Goal: Information Seeking & Learning: Find specific fact

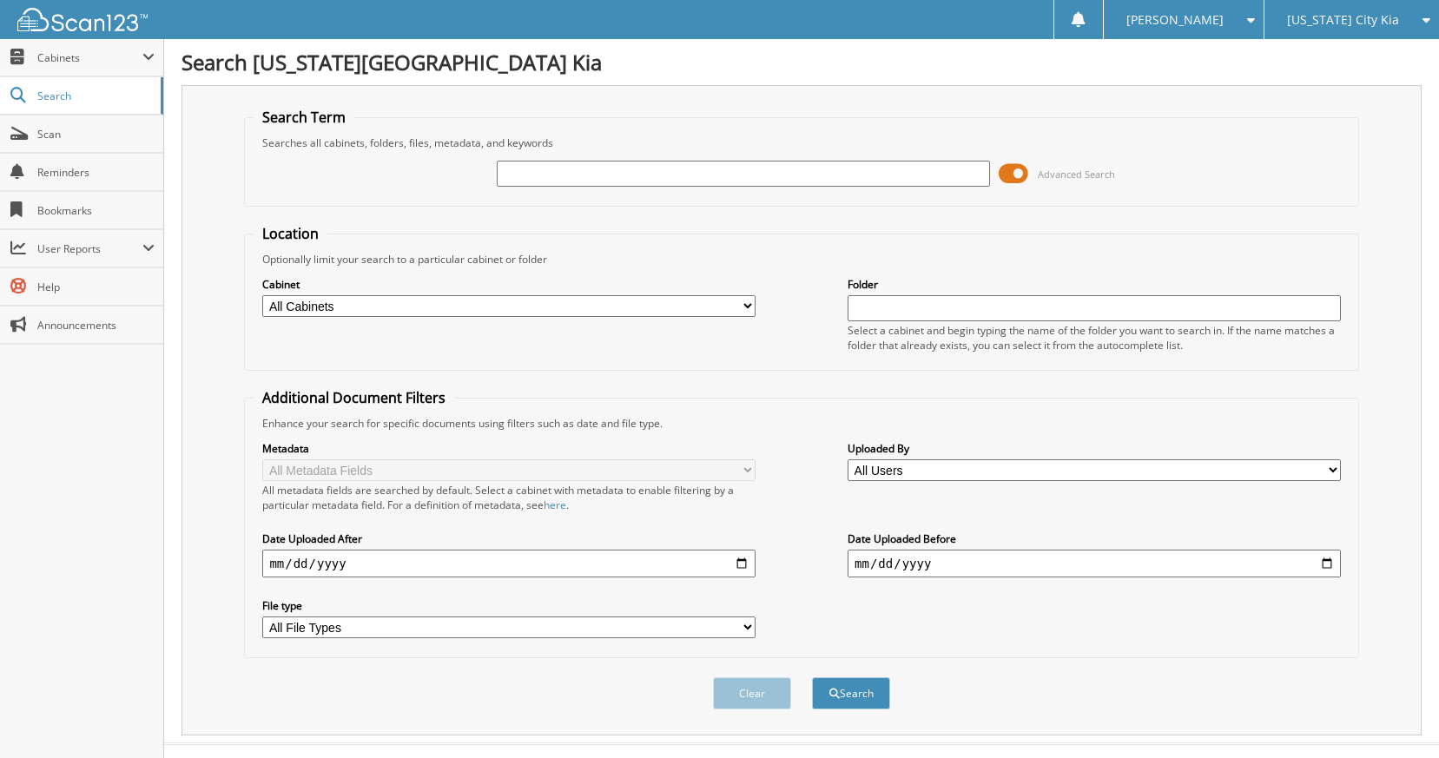
click at [517, 181] on input "text" at bounding box center [743, 174] width 493 height 26
type input "[PERSON_NAME]"
click at [812, 677] on button "Search" at bounding box center [851, 693] width 78 height 32
click at [866, 692] on button "Search" at bounding box center [851, 693] width 78 height 32
drag, startPoint x: 622, startPoint y: 181, endPoint x: 517, endPoint y: 186, distance: 104.3
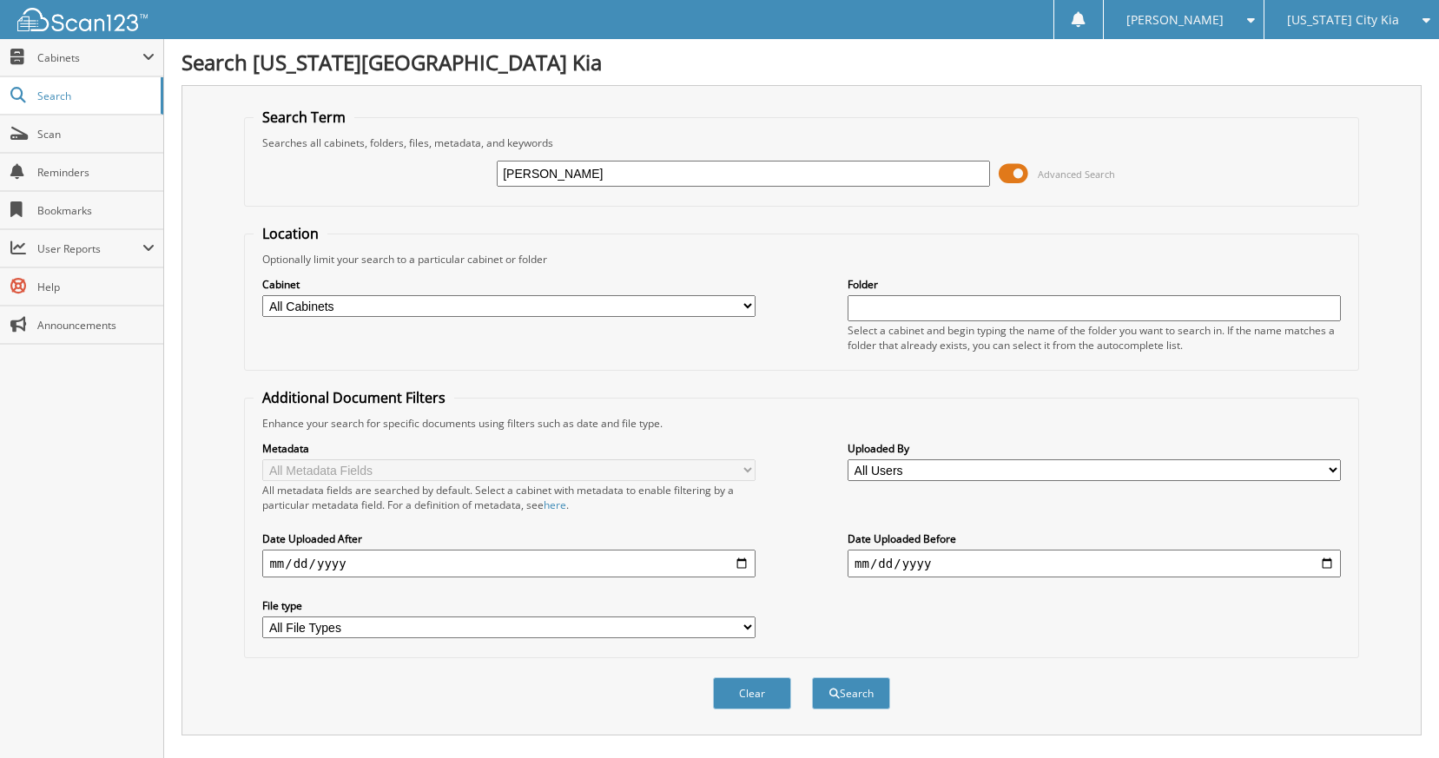
click at [517, 186] on input "dairous johnson" at bounding box center [743, 174] width 493 height 26
type input "darious johnson"
click at [812, 677] on button "Search" at bounding box center [851, 693] width 78 height 32
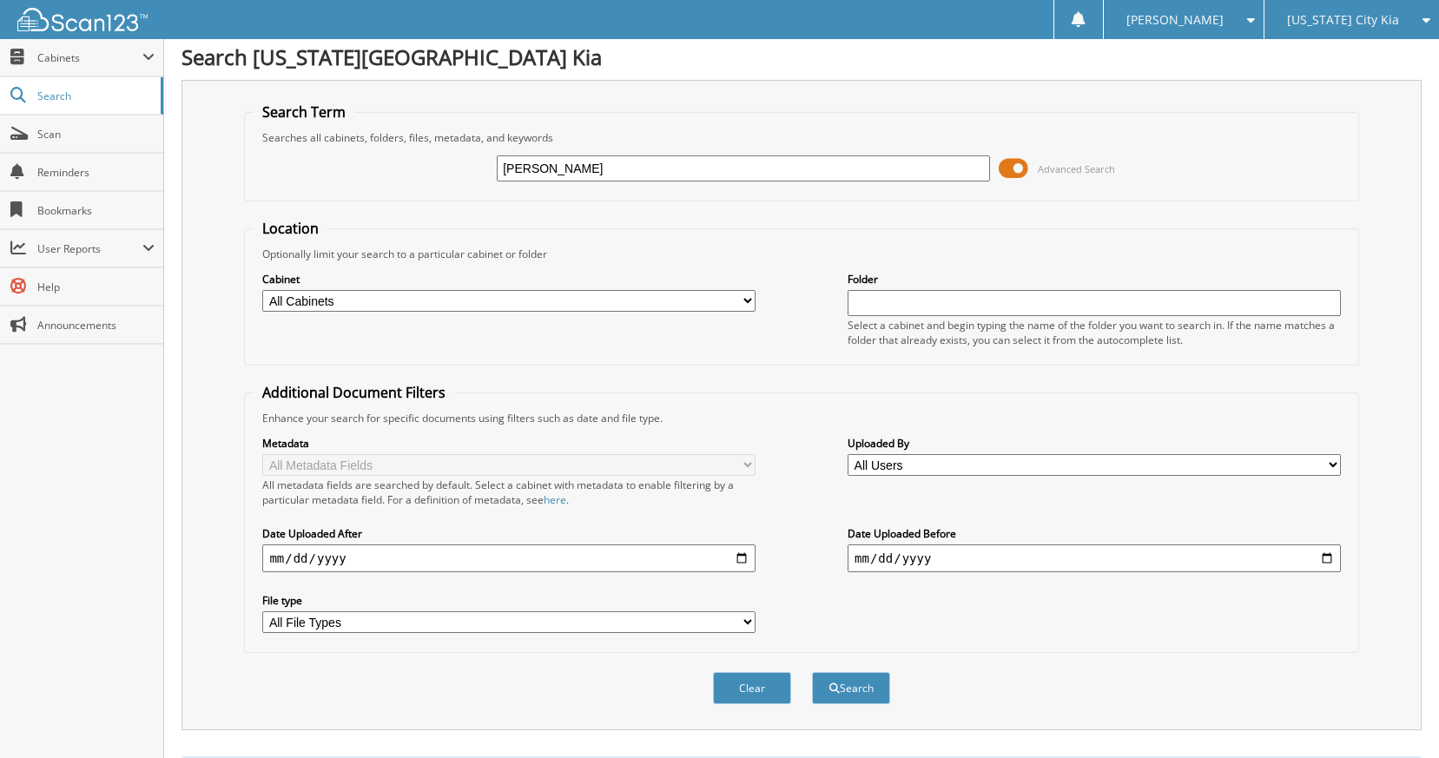
scroll to position [91, 0]
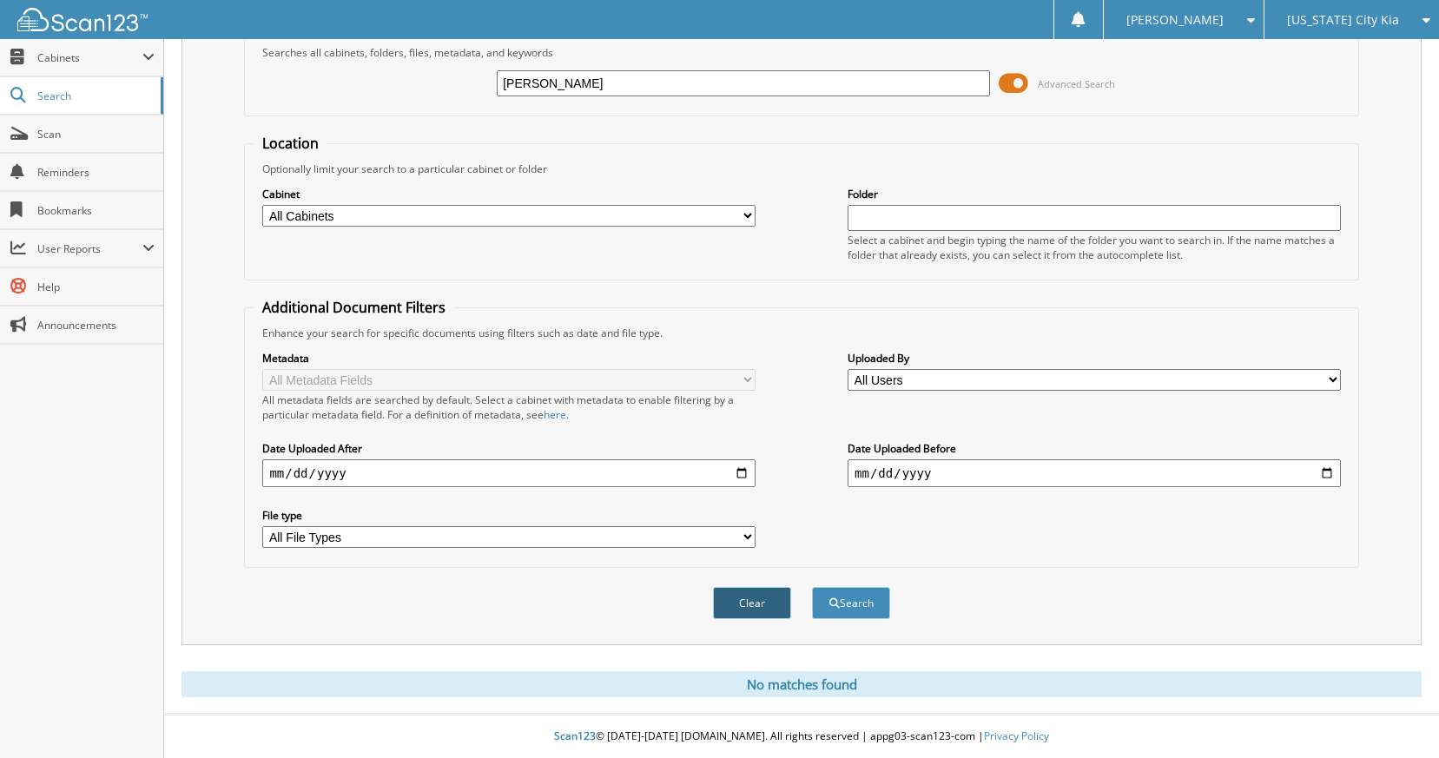
click at [758, 612] on button "Clear" at bounding box center [752, 603] width 78 height 32
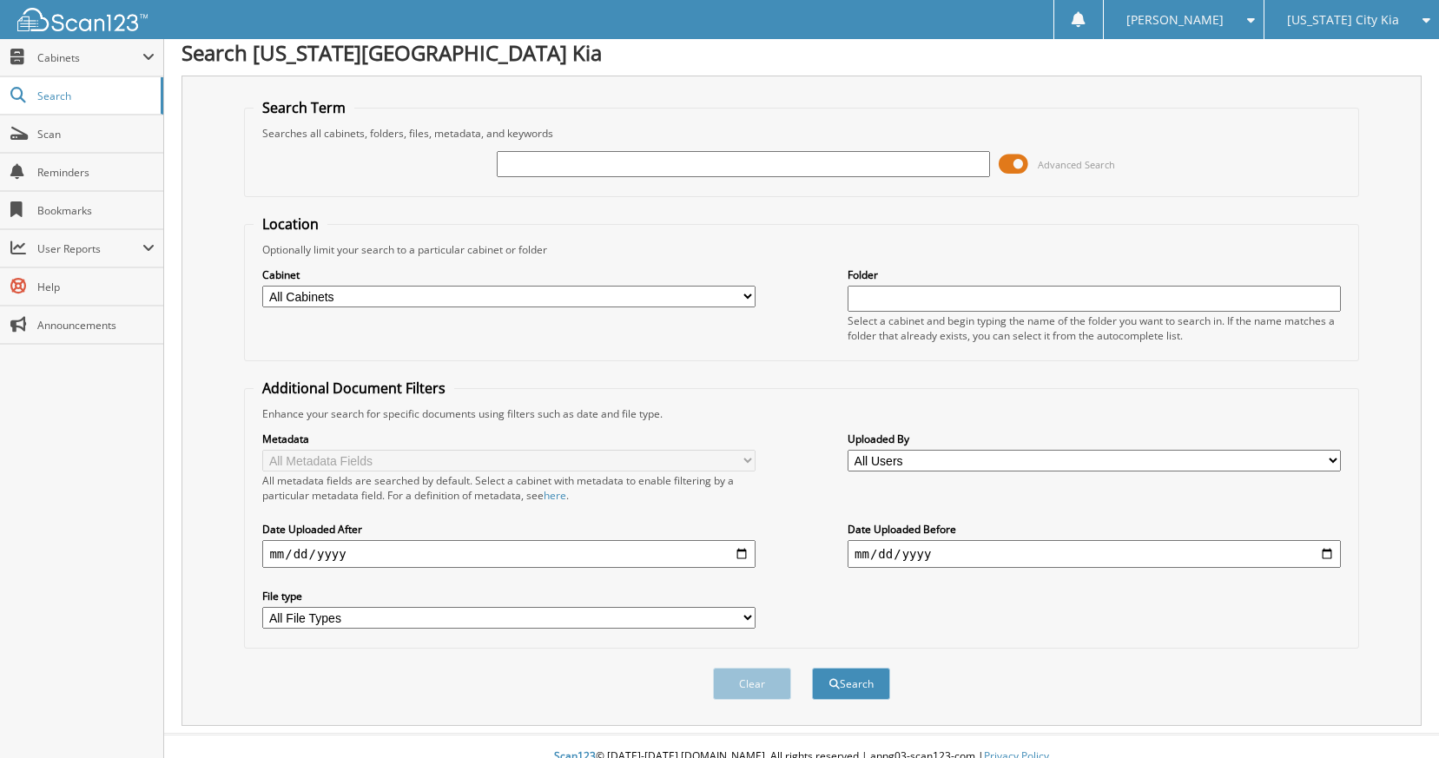
scroll to position [0, 0]
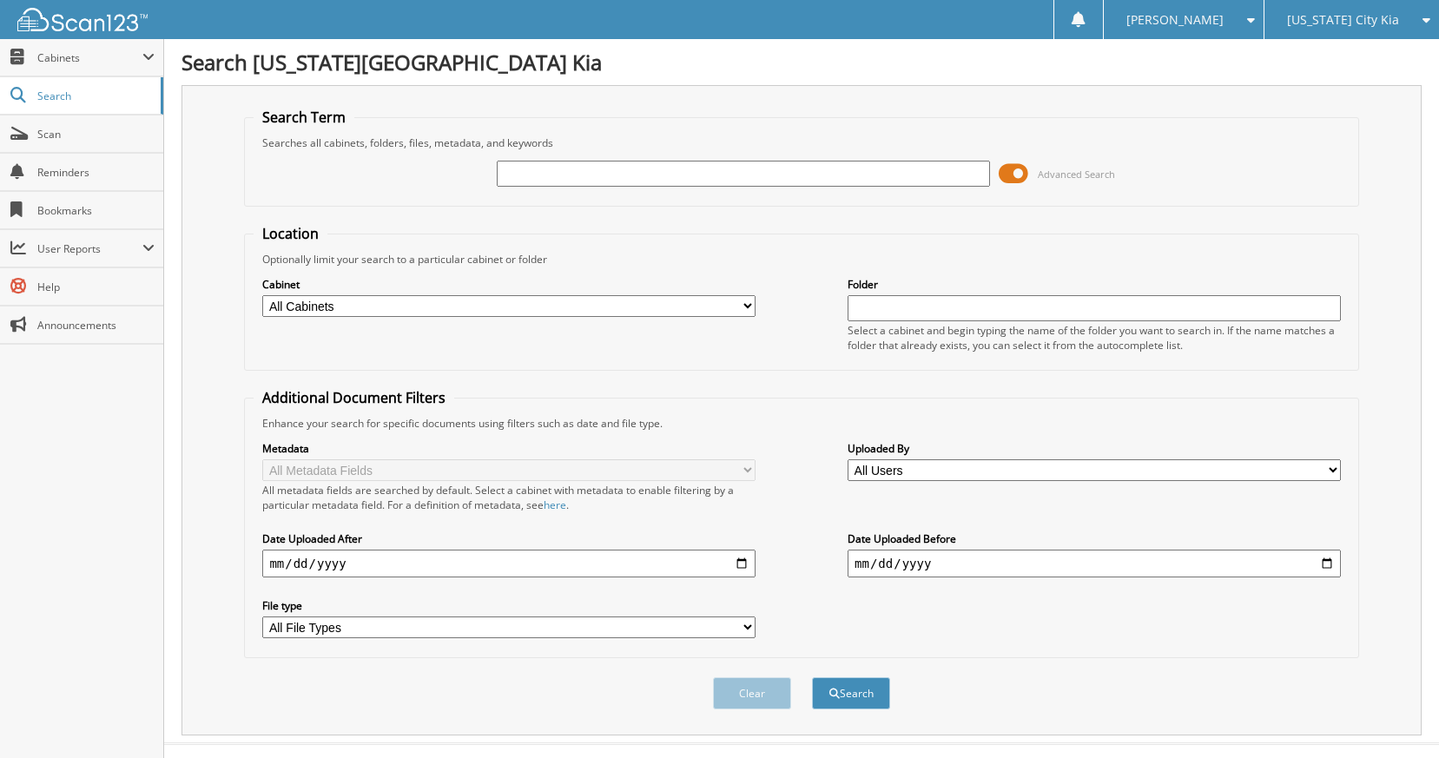
click at [543, 171] on input "text" at bounding box center [743, 174] width 493 height 26
type input "johnson, darius"
click at [812, 677] on button "Search" at bounding box center [851, 693] width 78 height 32
drag, startPoint x: 639, startPoint y: 182, endPoint x: 389, endPoint y: 200, distance: 250.6
click at [391, 198] on fieldset "Search Term Searches all cabinets, folders, files, metadata, and keywords [PERS…" at bounding box center [801, 157] width 1114 height 99
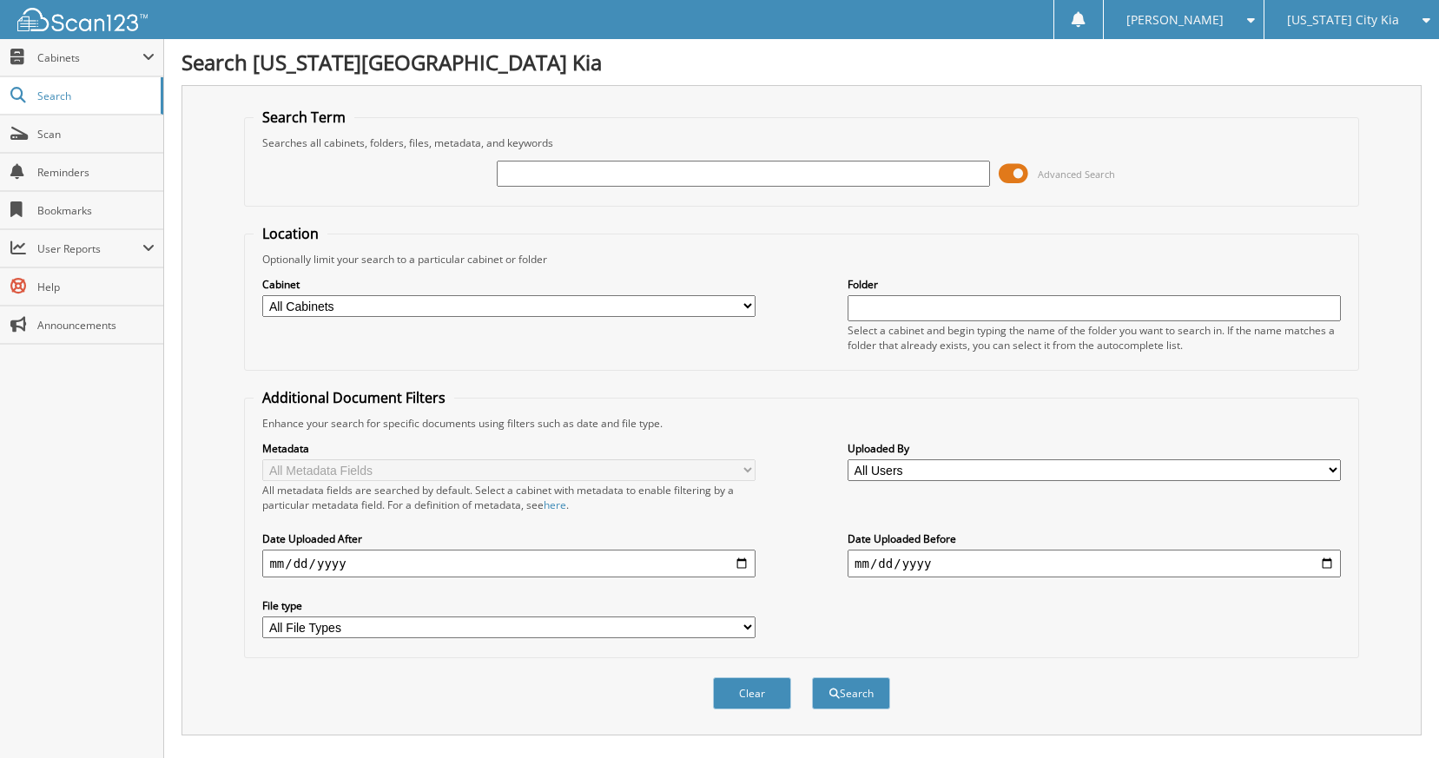
click at [1352, 25] on span "[US_STATE] City Kia" at bounding box center [1343, 20] width 112 height 10
click at [1354, 79] on link "[US_STATE] City Hyundai" at bounding box center [1351, 92] width 175 height 47
type input "[PERSON_NAME]"
click at [812, 677] on button "Search" at bounding box center [851, 693] width 78 height 32
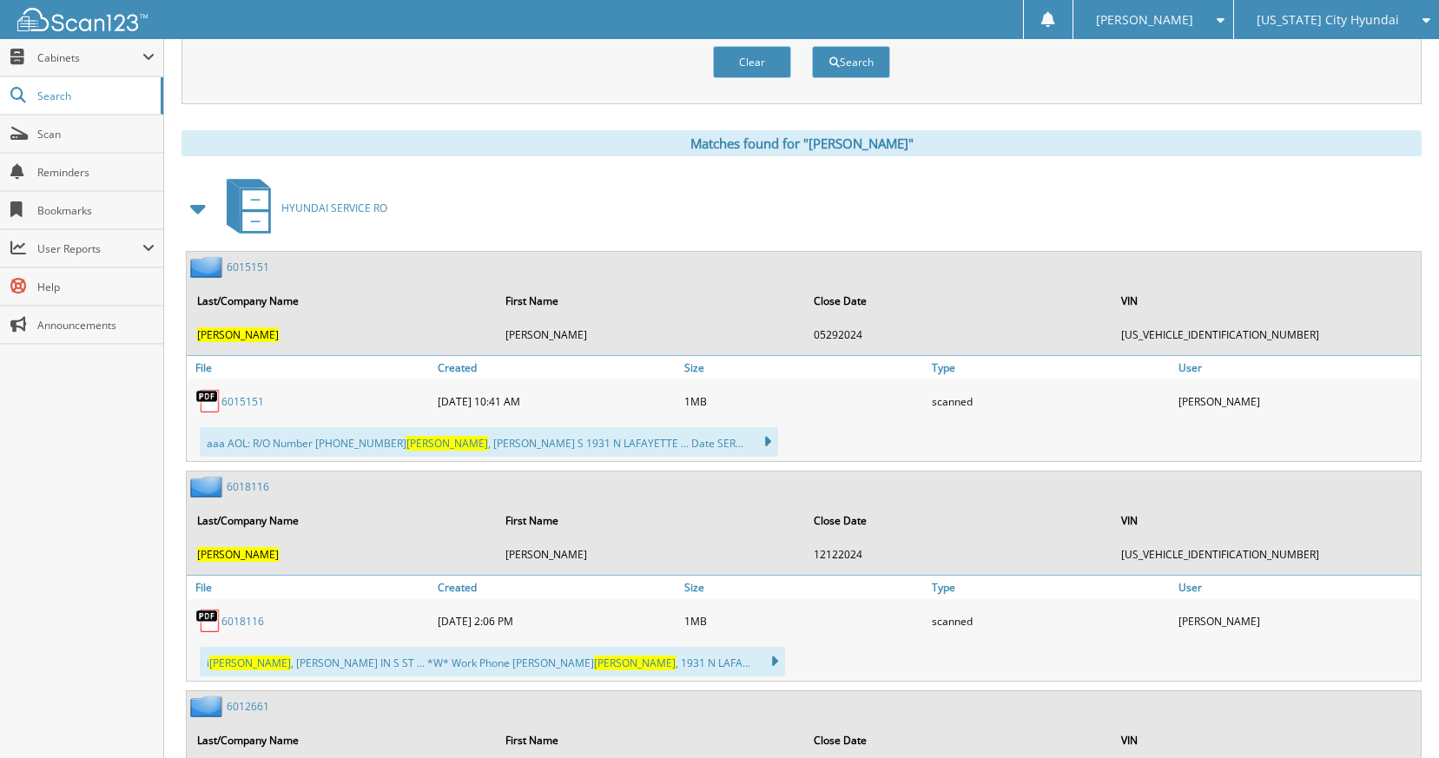
scroll to position [695, 0]
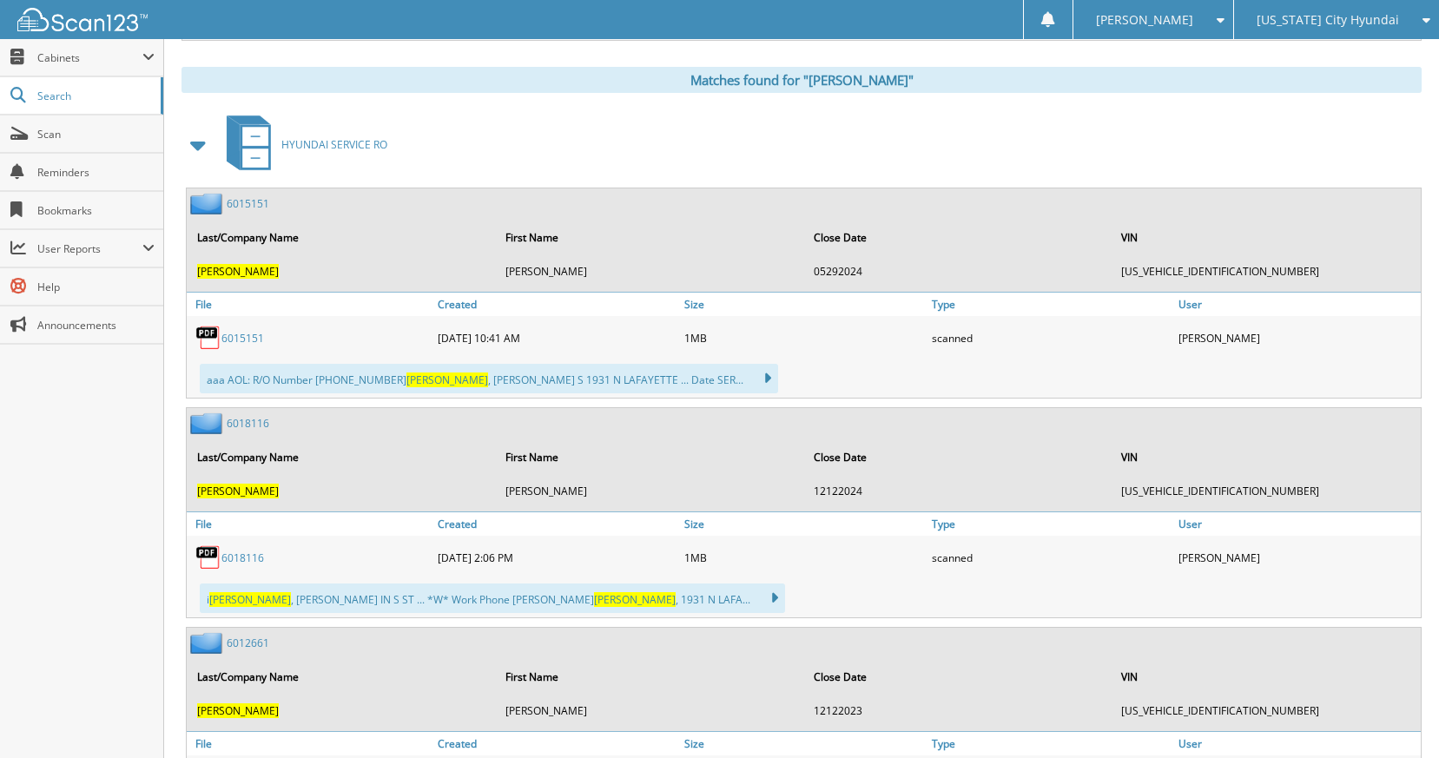
click at [244, 338] on link "6015151" at bounding box center [242, 338] width 43 height 15
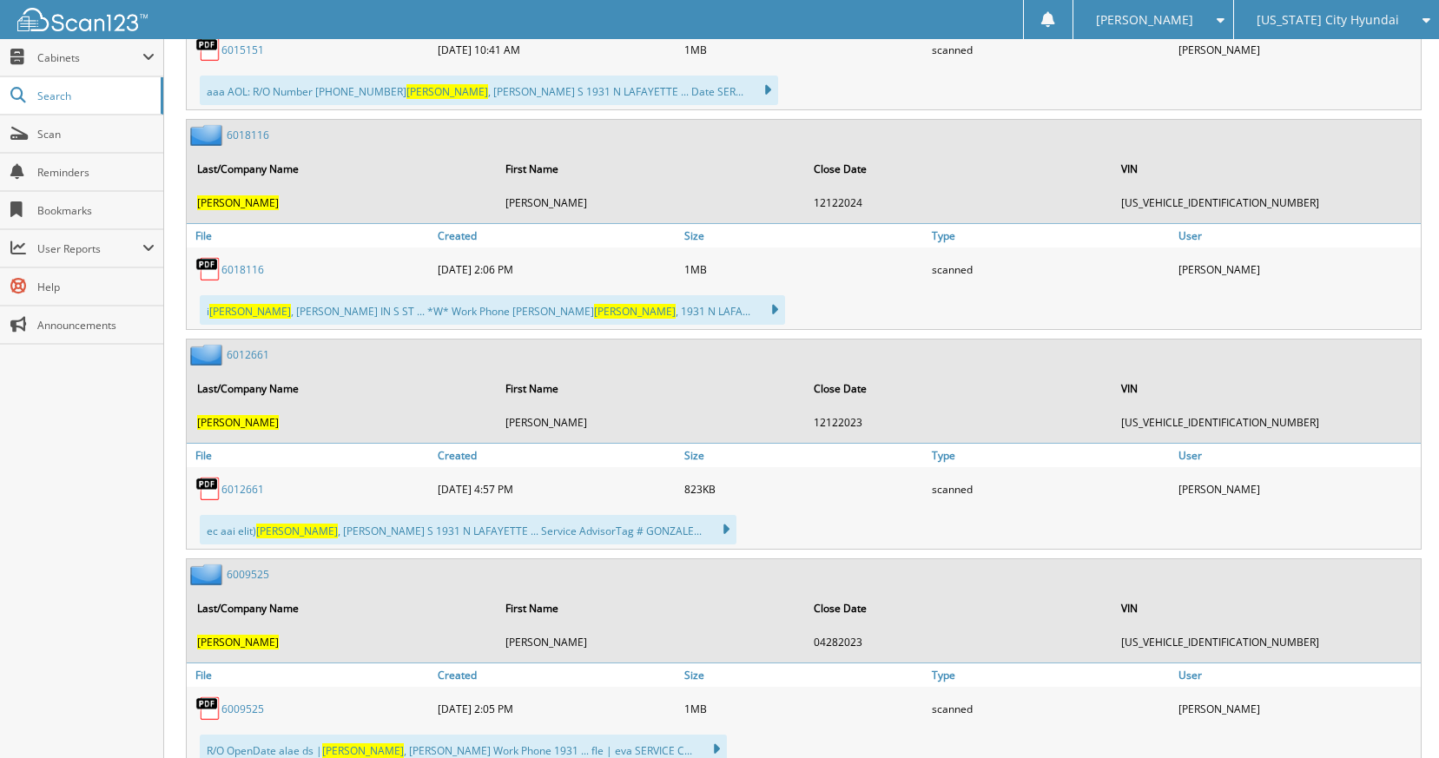
scroll to position [955, 0]
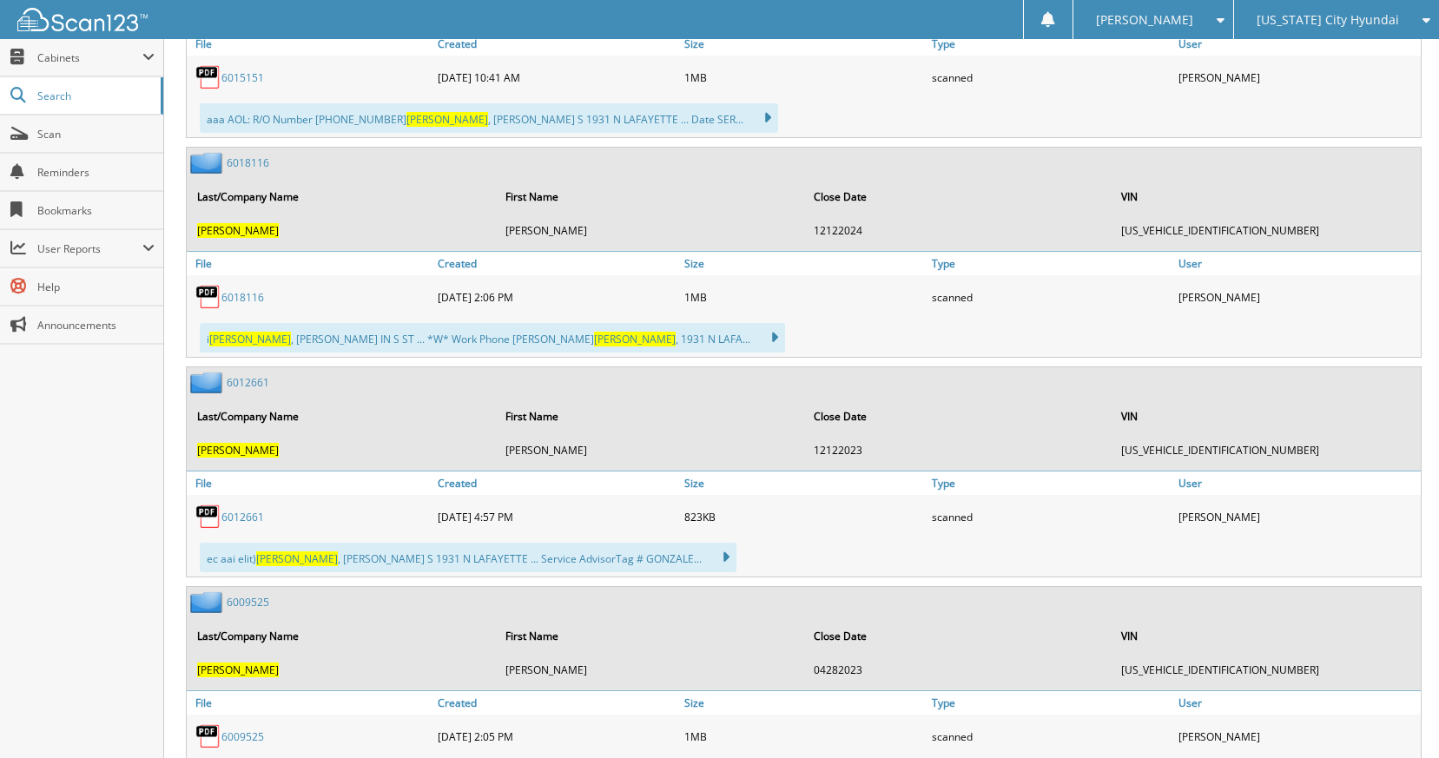
click at [247, 303] on link "6018116" at bounding box center [242, 297] width 43 height 15
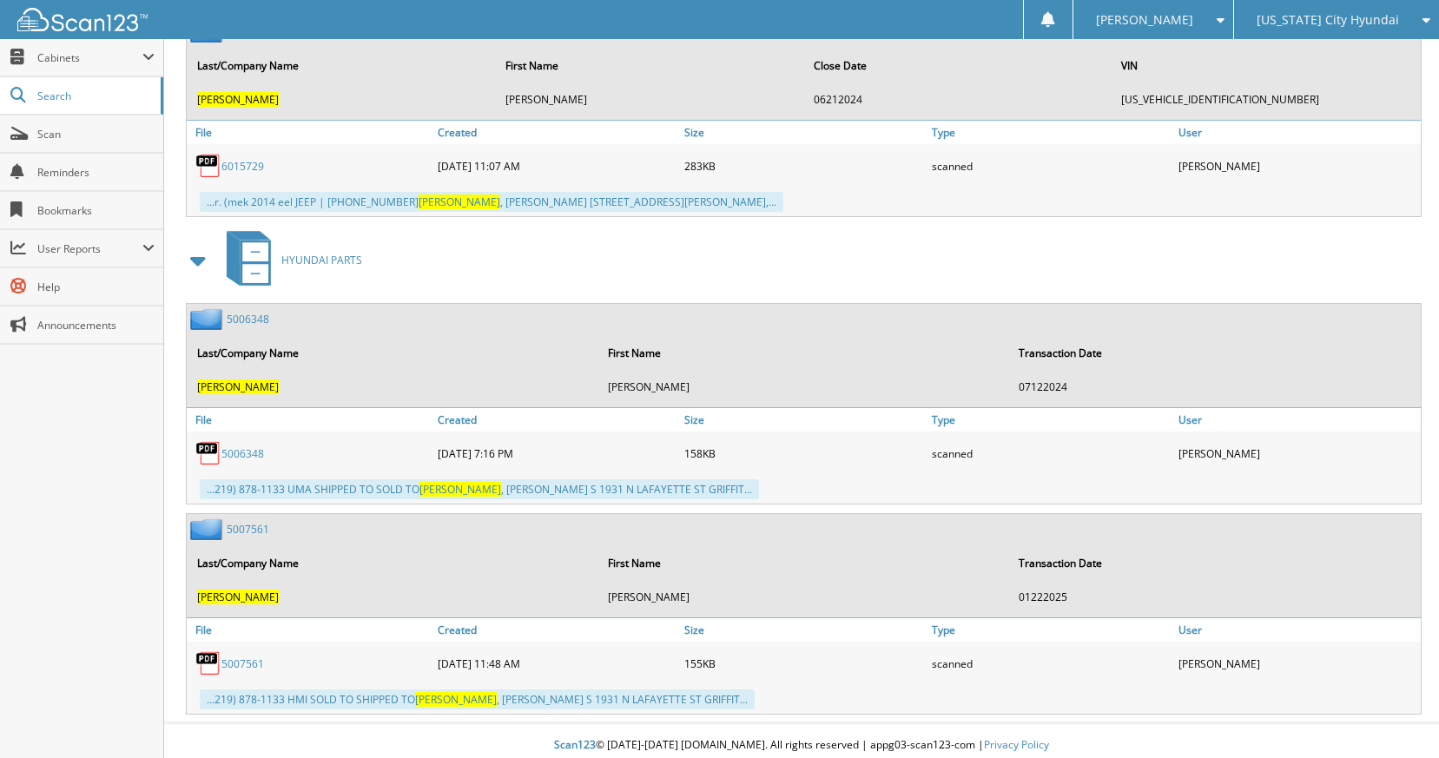
scroll to position [2635, 0]
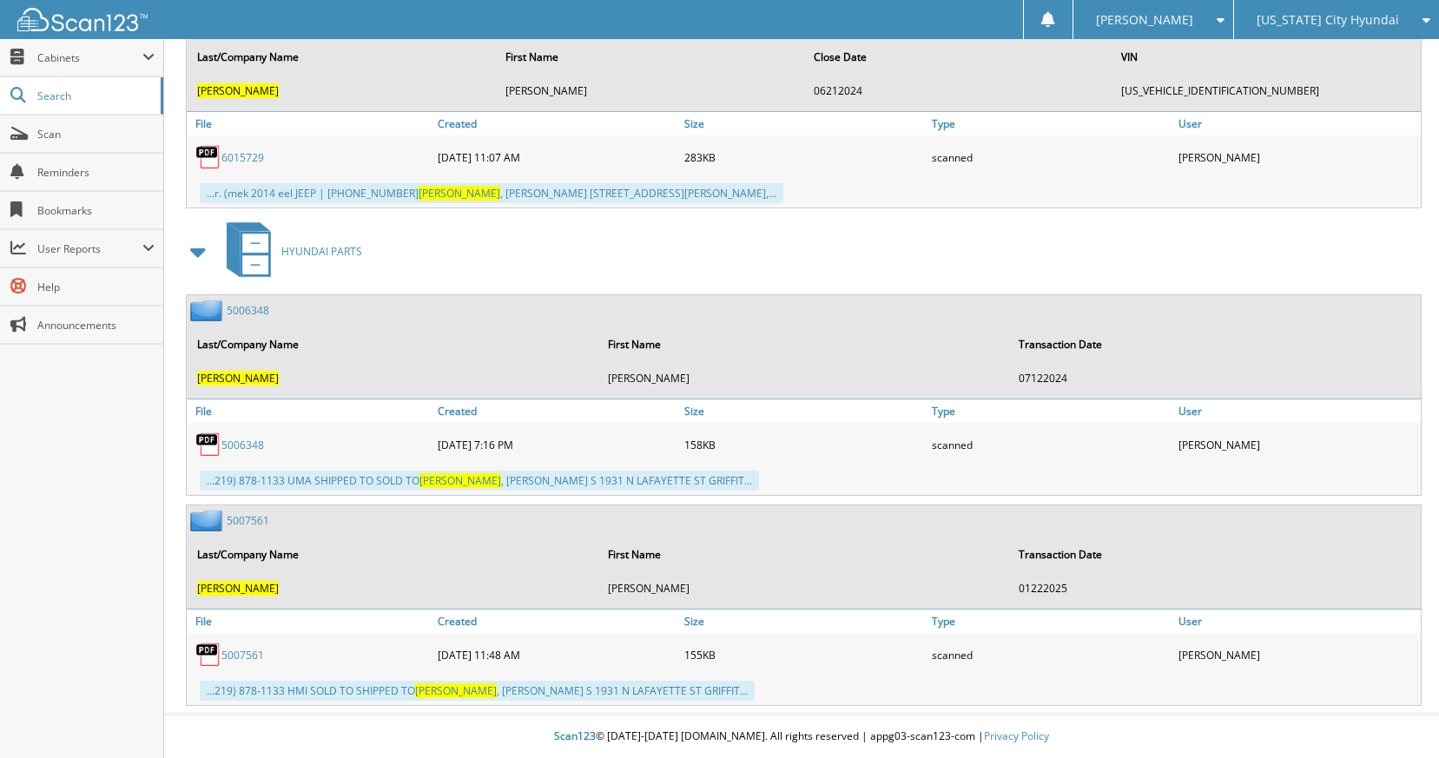
click at [253, 651] on link "5007561" at bounding box center [242, 655] width 43 height 15
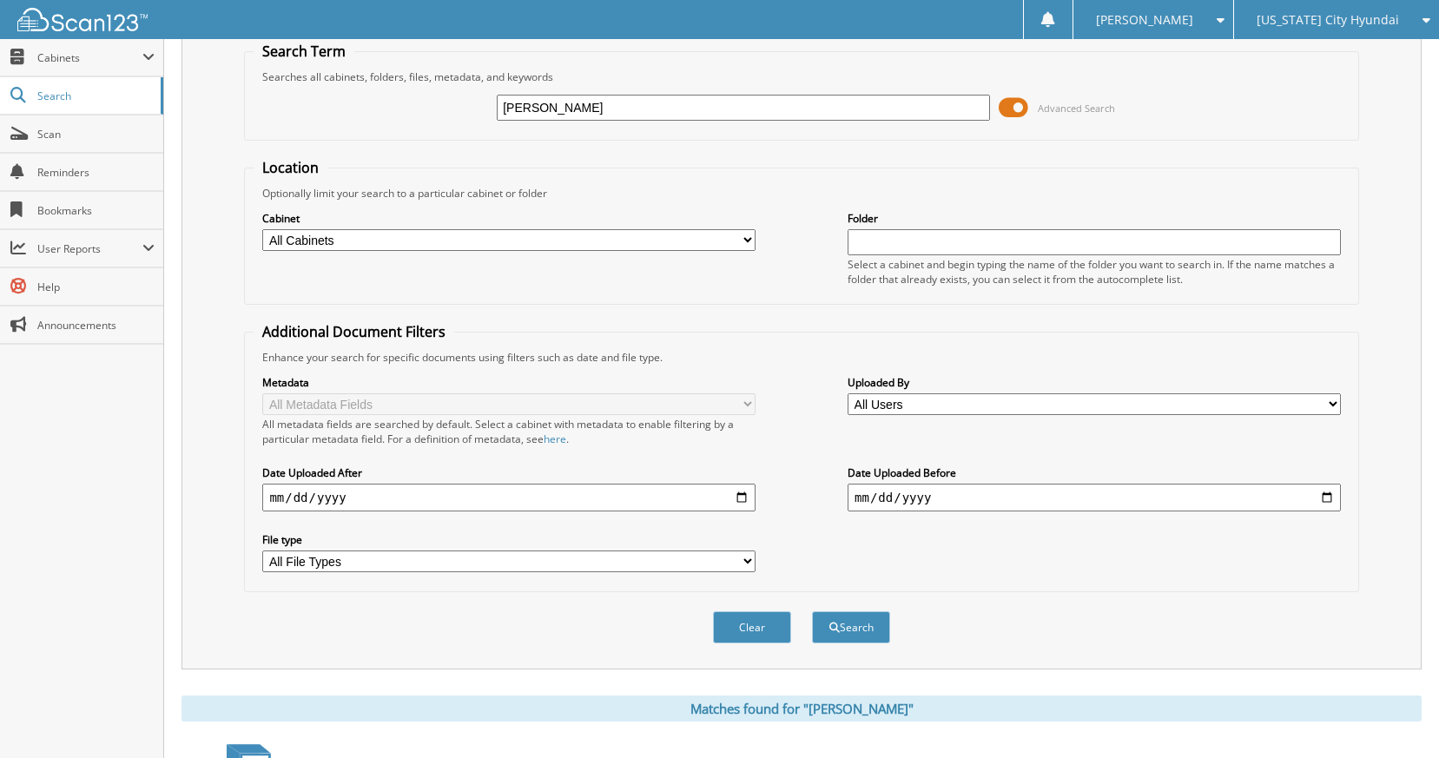
scroll to position [0, 0]
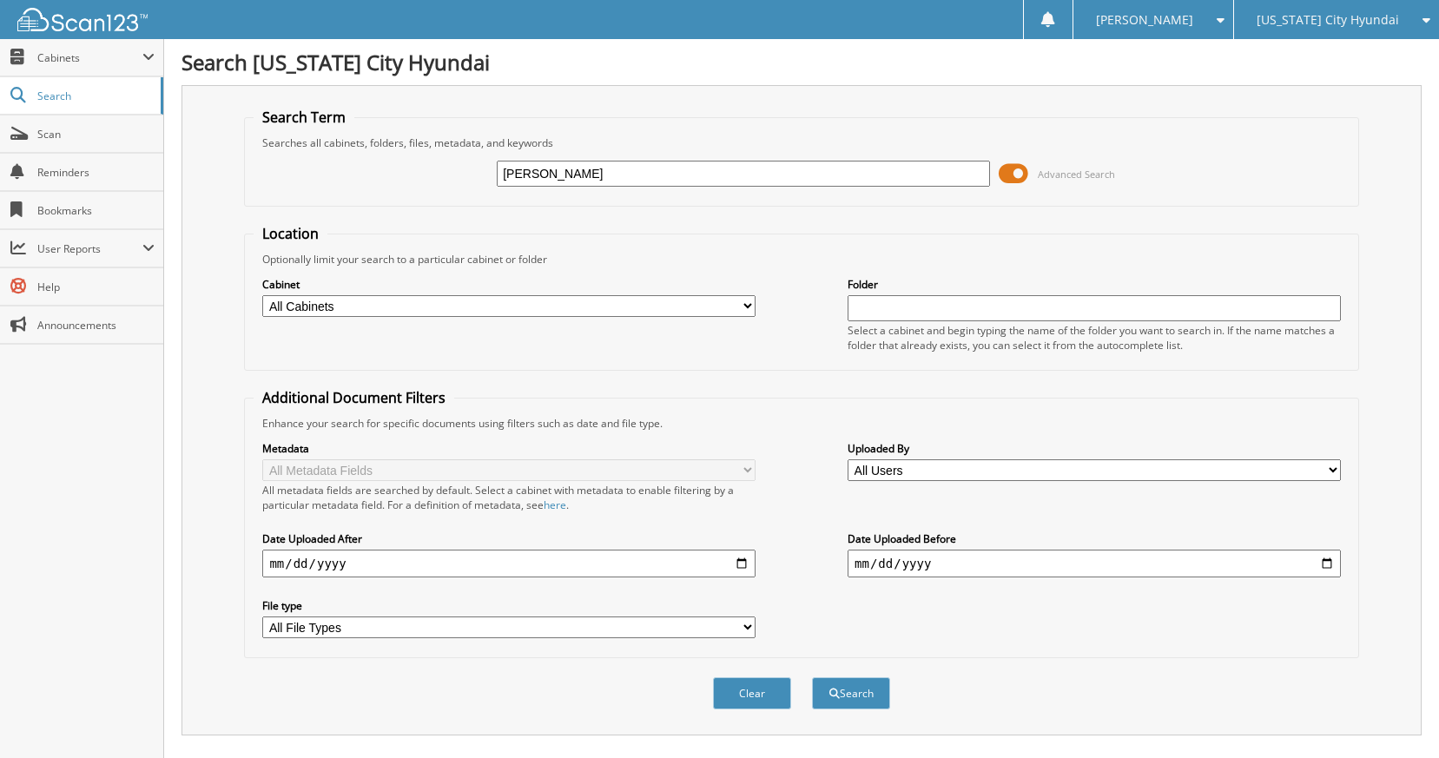
click at [1349, 17] on span "[US_STATE] City Hyundai" at bounding box center [1327, 20] width 142 height 10
click at [1355, 75] on link "[US_STATE] City Kia" at bounding box center [1336, 84] width 205 height 30
type input "[PERSON_NAME]"
click at [812, 677] on button "Search" at bounding box center [851, 693] width 78 height 32
drag, startPoint x: 585, startPoint y: 168, endPoint x: 414, endPoint y: 170, distance: 171.0
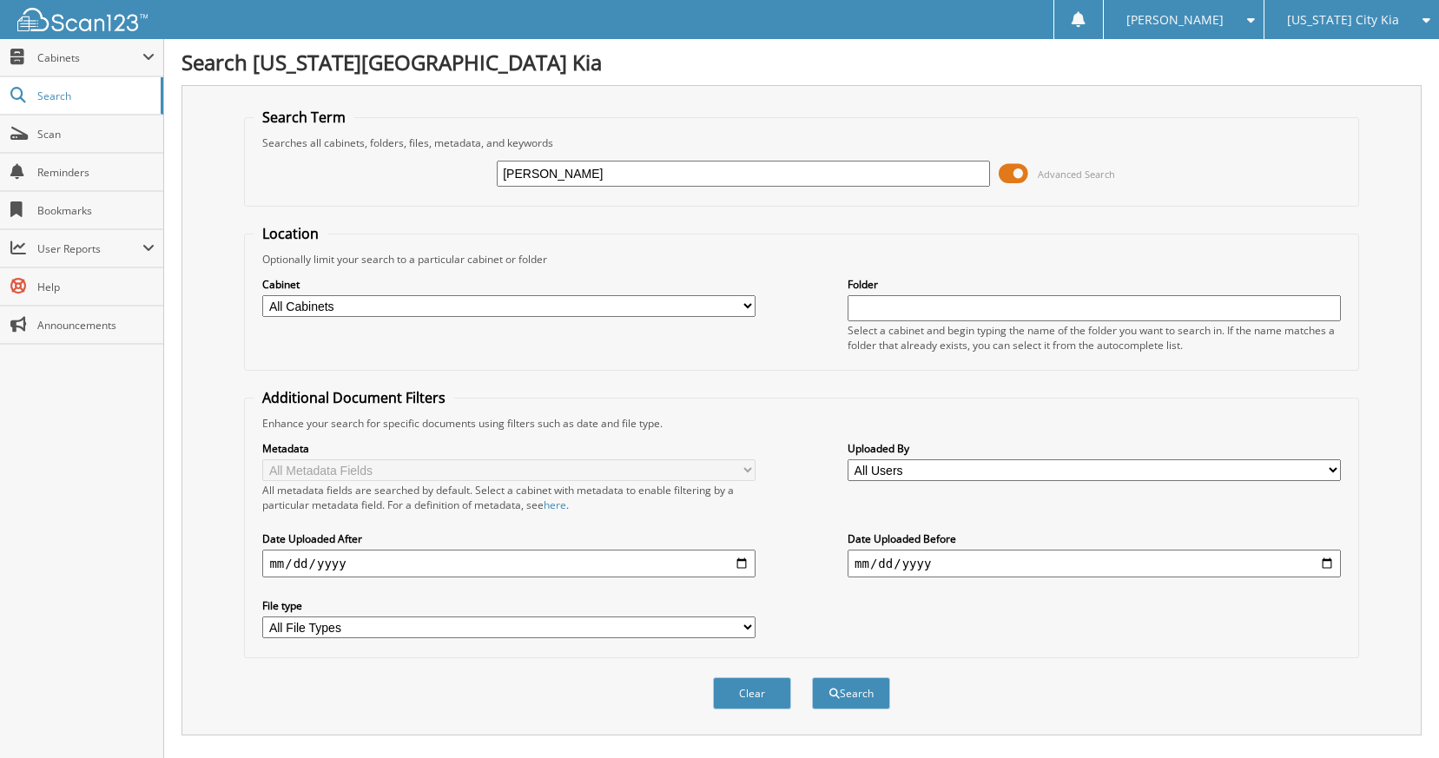
click at [414, 170] on div "[PERSON_NAME] Advanced Search" at bounding box center [801, 173] width 1095 height 47
type input "[PERSON_NAME]"
click at [812, 677] on button "Search" at bounding box center [851, 693] width 78 height 32
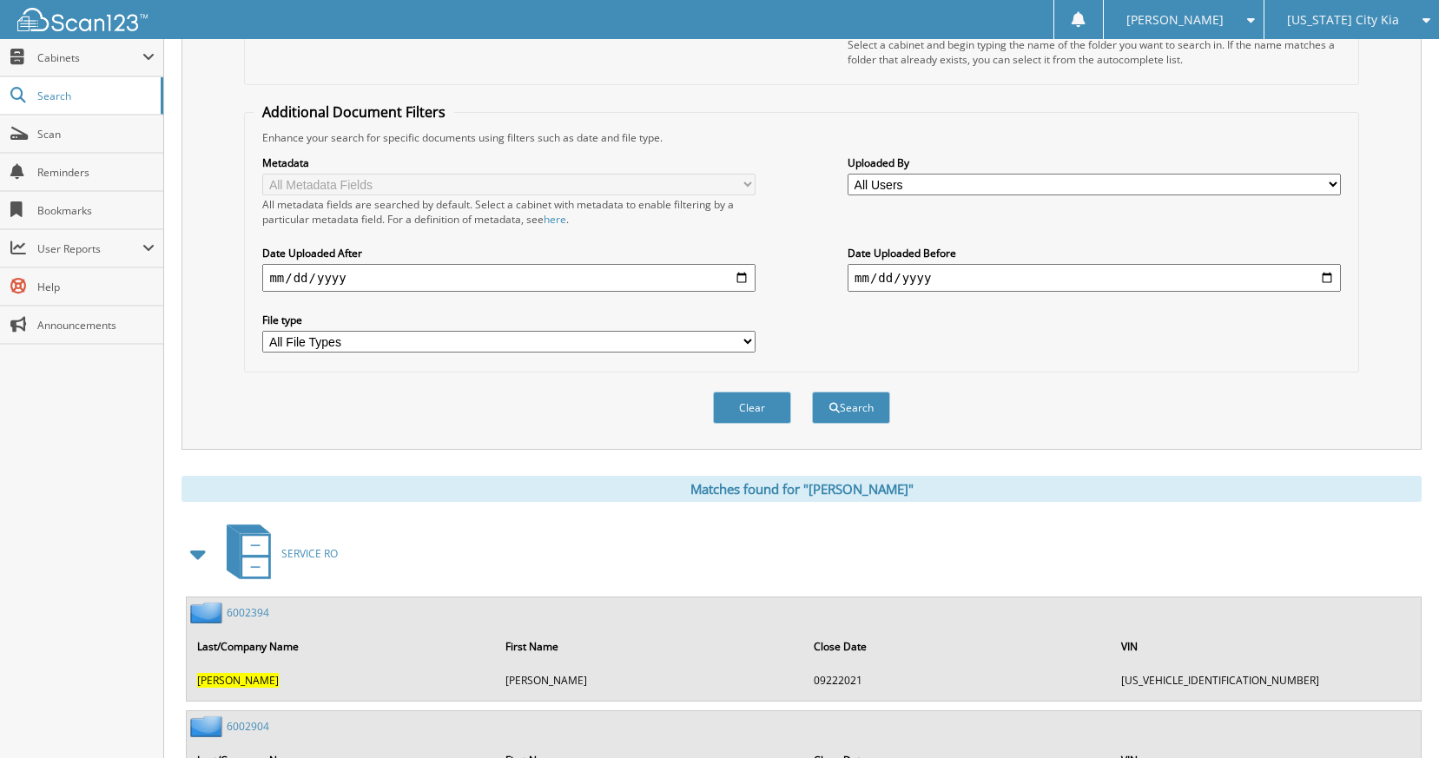
scroll to position [248, 0]
